Goal: Task Accomplishment & Management: Manage account settings

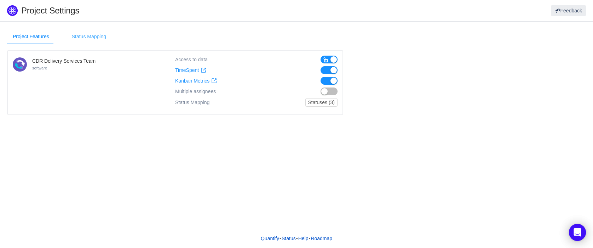
click at [96, 41] on div "Status Mapping" at bounding box center [89, 37] width 46 height 16
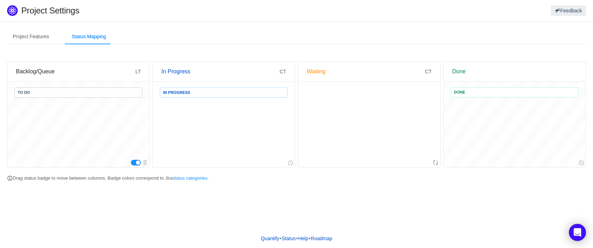
click at [117, 96] on span "To Do" at bounding box center [79, 92] width 128 height 10
click at [278, 139] on div "In Progress" at bounding box center [224, 124] width 142 height 85
click at [136, 163] on button "button" at bounding box center [136, 163] width 10 height 6
click at [194, 178] on link "status categories" at bounding box center [190, 177] width 35 height 5
